Goal: Task Accomplishment & Management: Complete application form

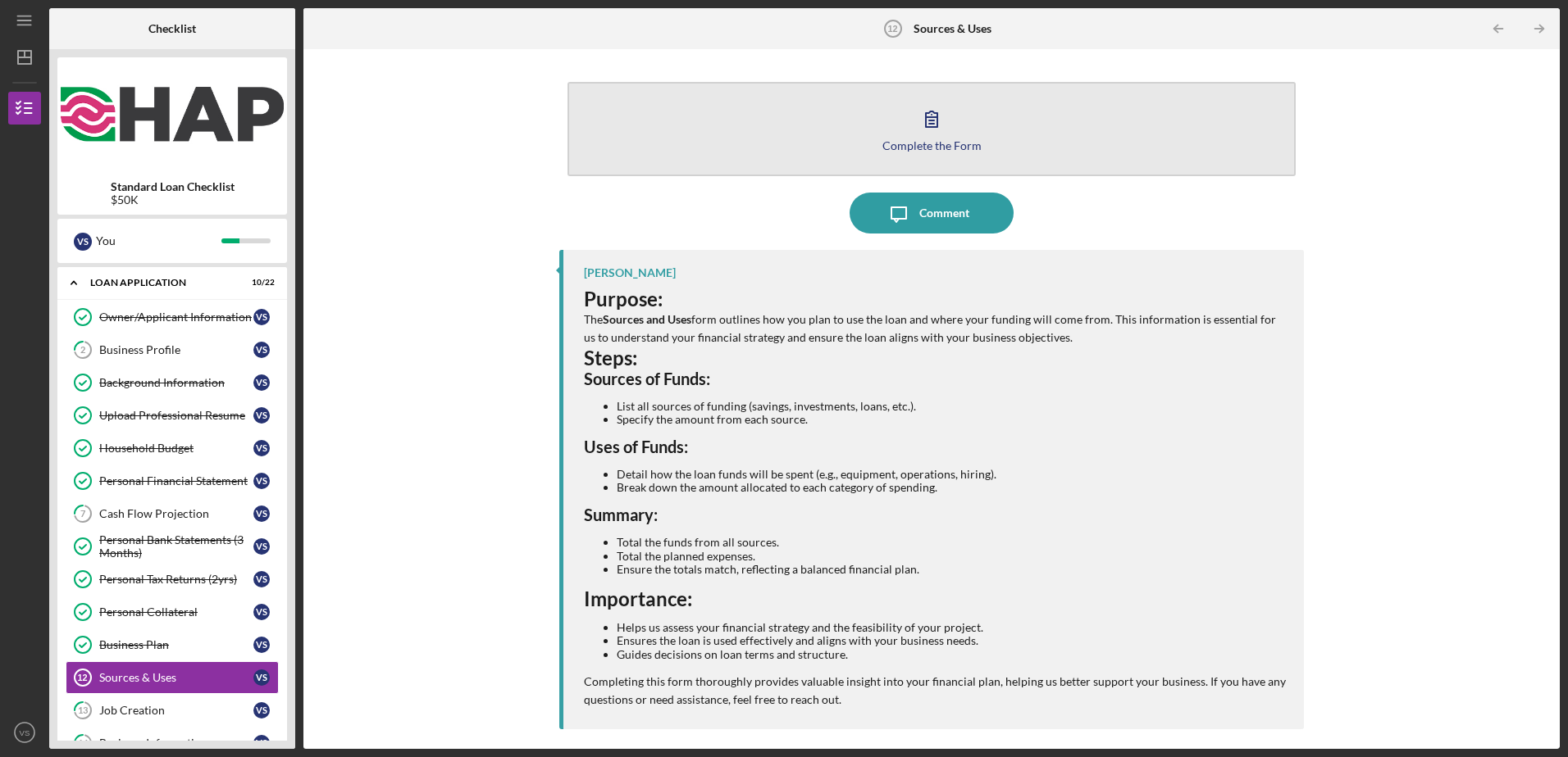
click at [928, 147] on div "Complete the Form" at bounding box center [932, 146] width 100 height 12
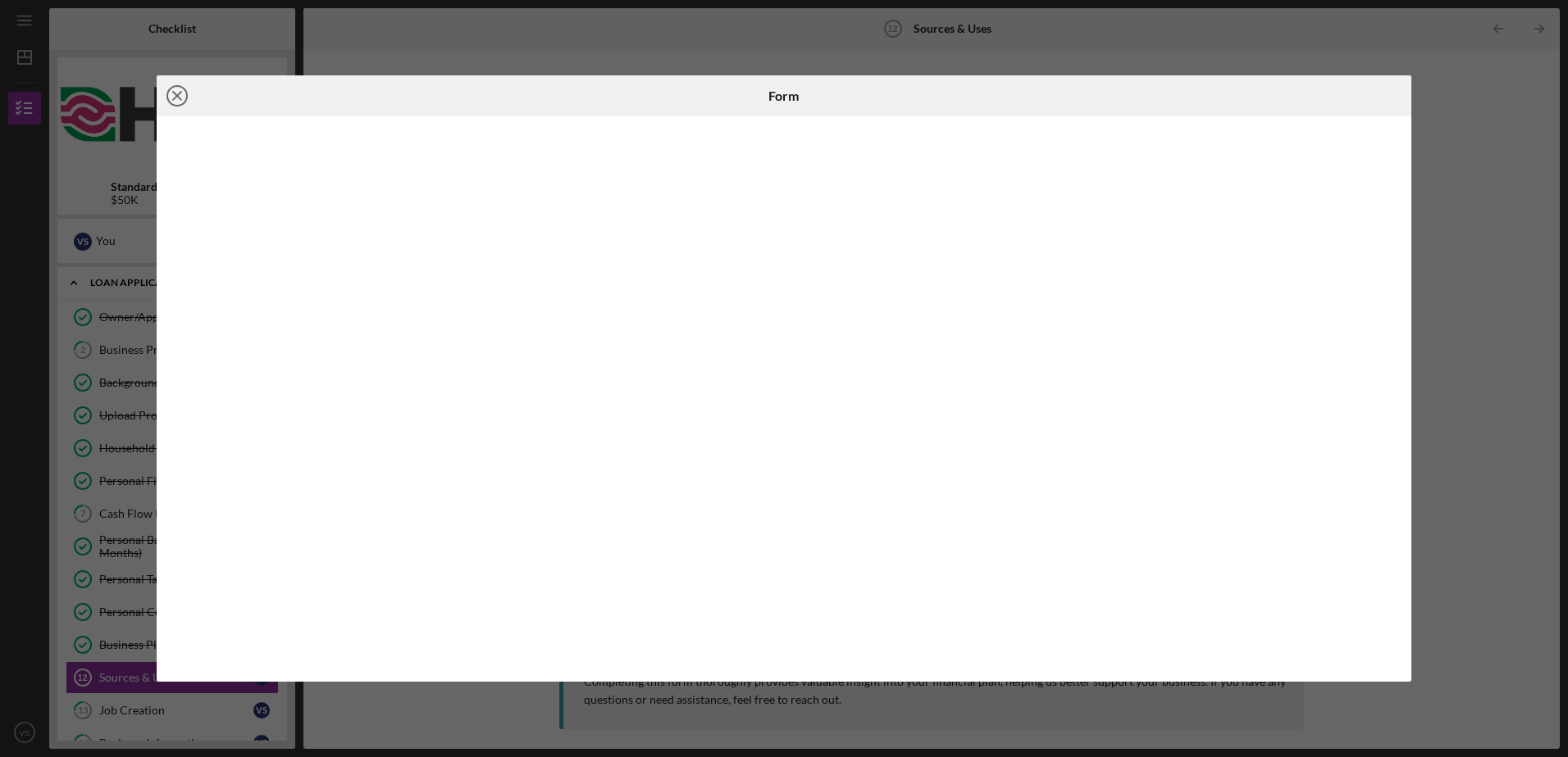
click at [173, 97] on icon "Icon/Close" at bounding box center [178, 96] width 41 height 41
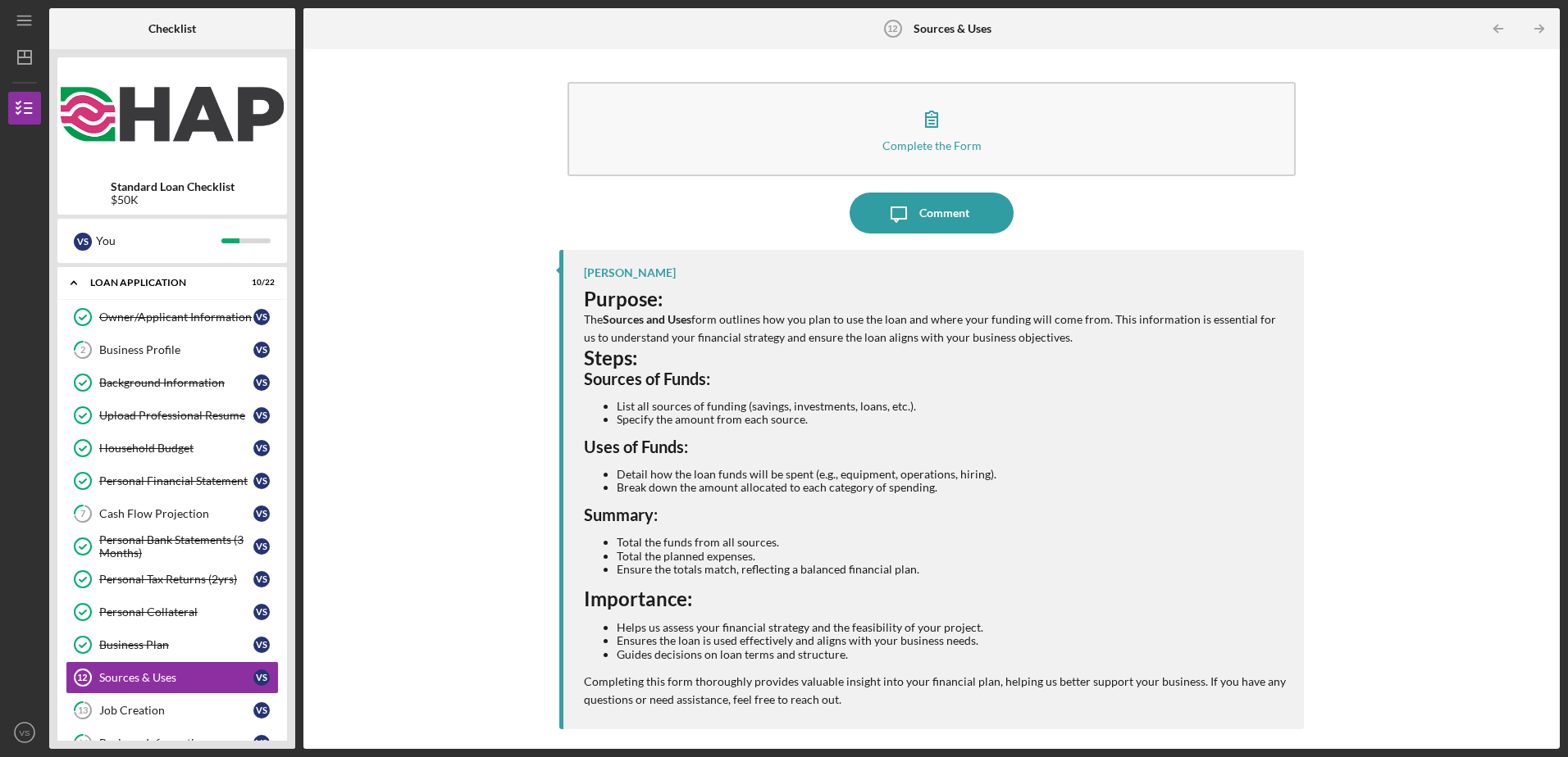
click at [173, 97] on img at bounding box center [172, 114] width 230 height 99
click at [743, 663] on div "Purpose: The Sources and Uses form outlines how you plan to use the loan and wh…" at bounding box center [935, 498] width 703 height 421
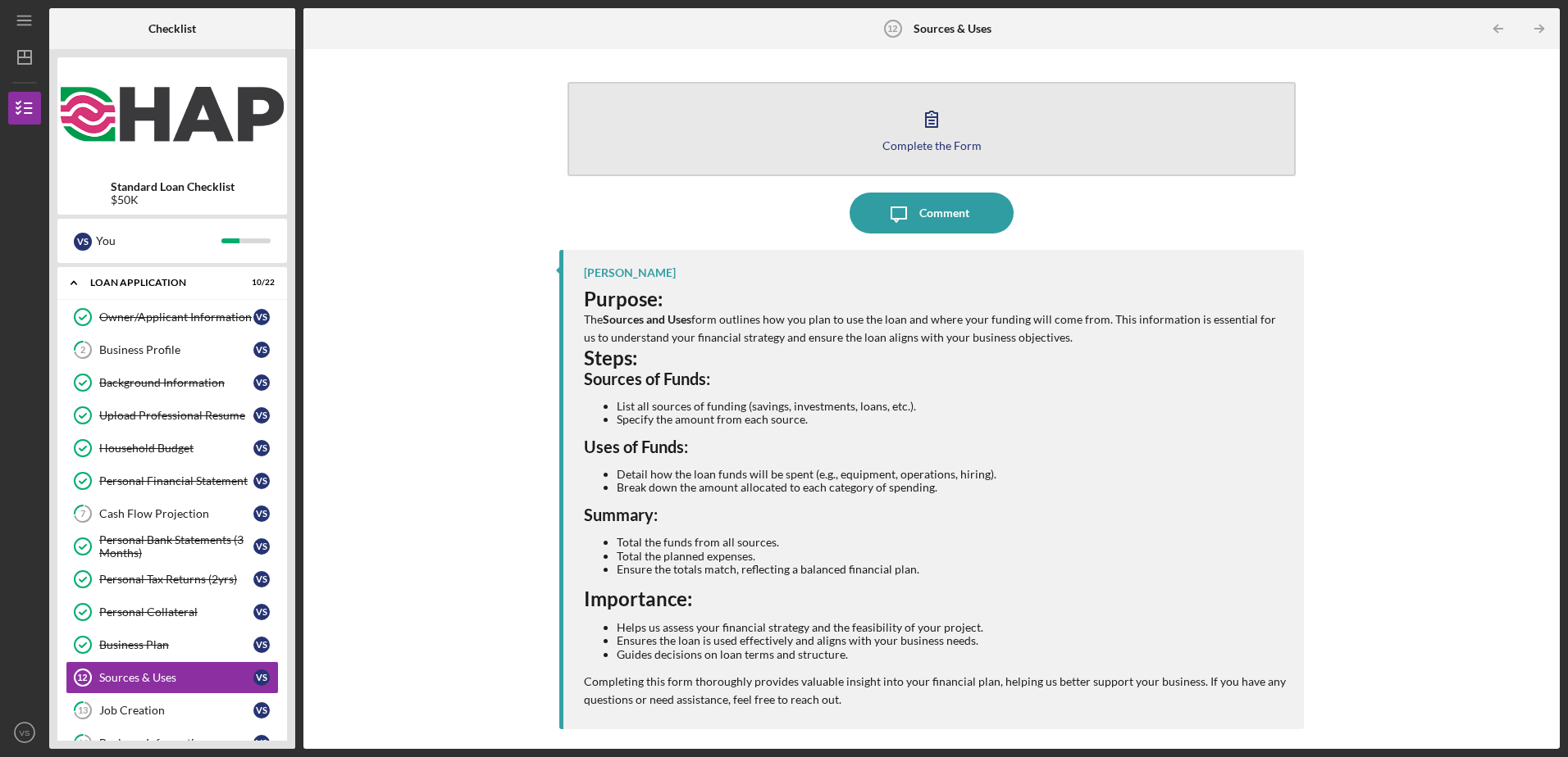
click at [927, 131] on icon "button" at bounding box center [932, 119] width 41 height 41
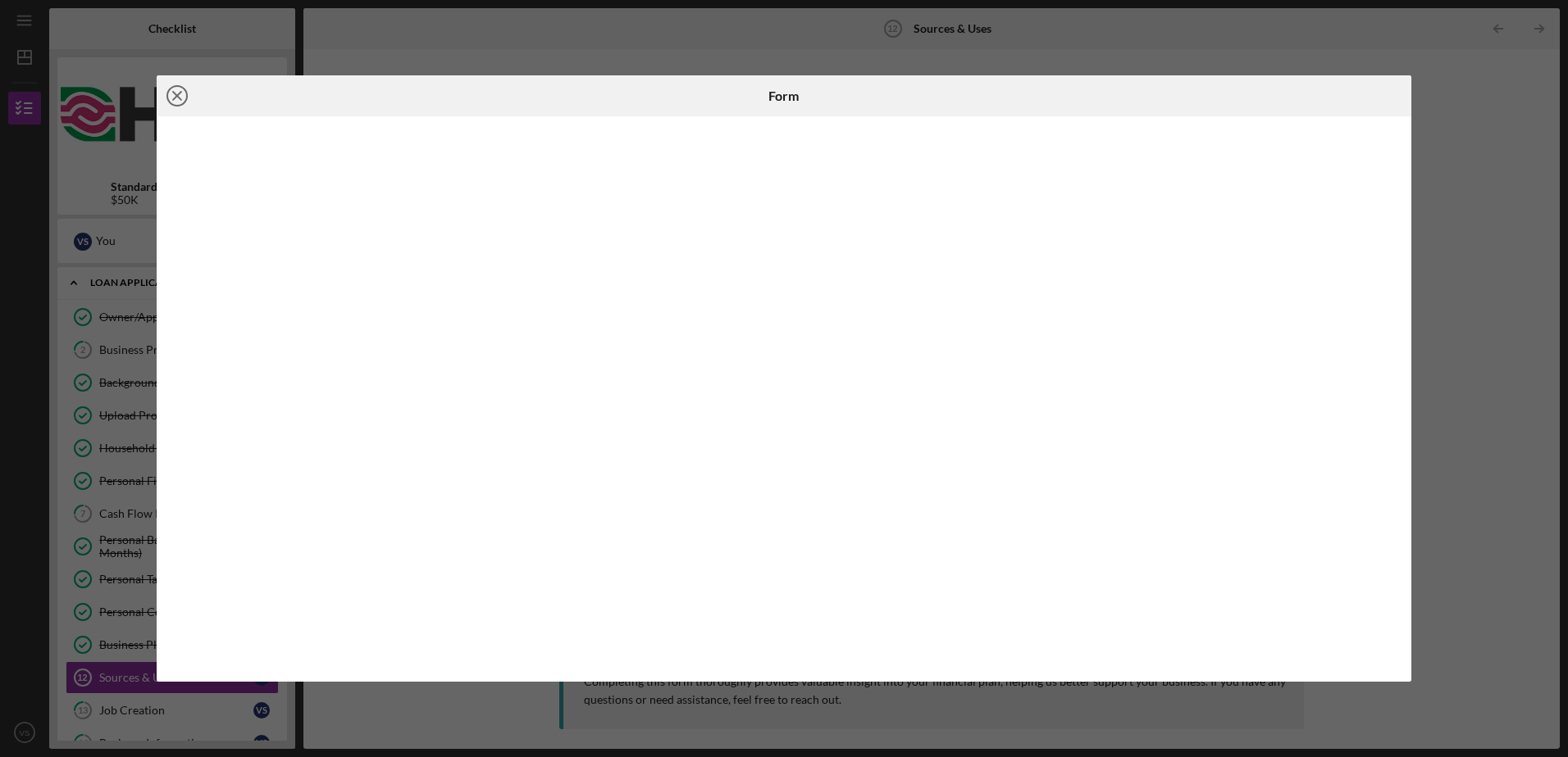
click at [168, 93] on circle at bounding box center [177, 95] width 20 height 20
